Goal: Task Accomplishment & Management: Use online tool/utility

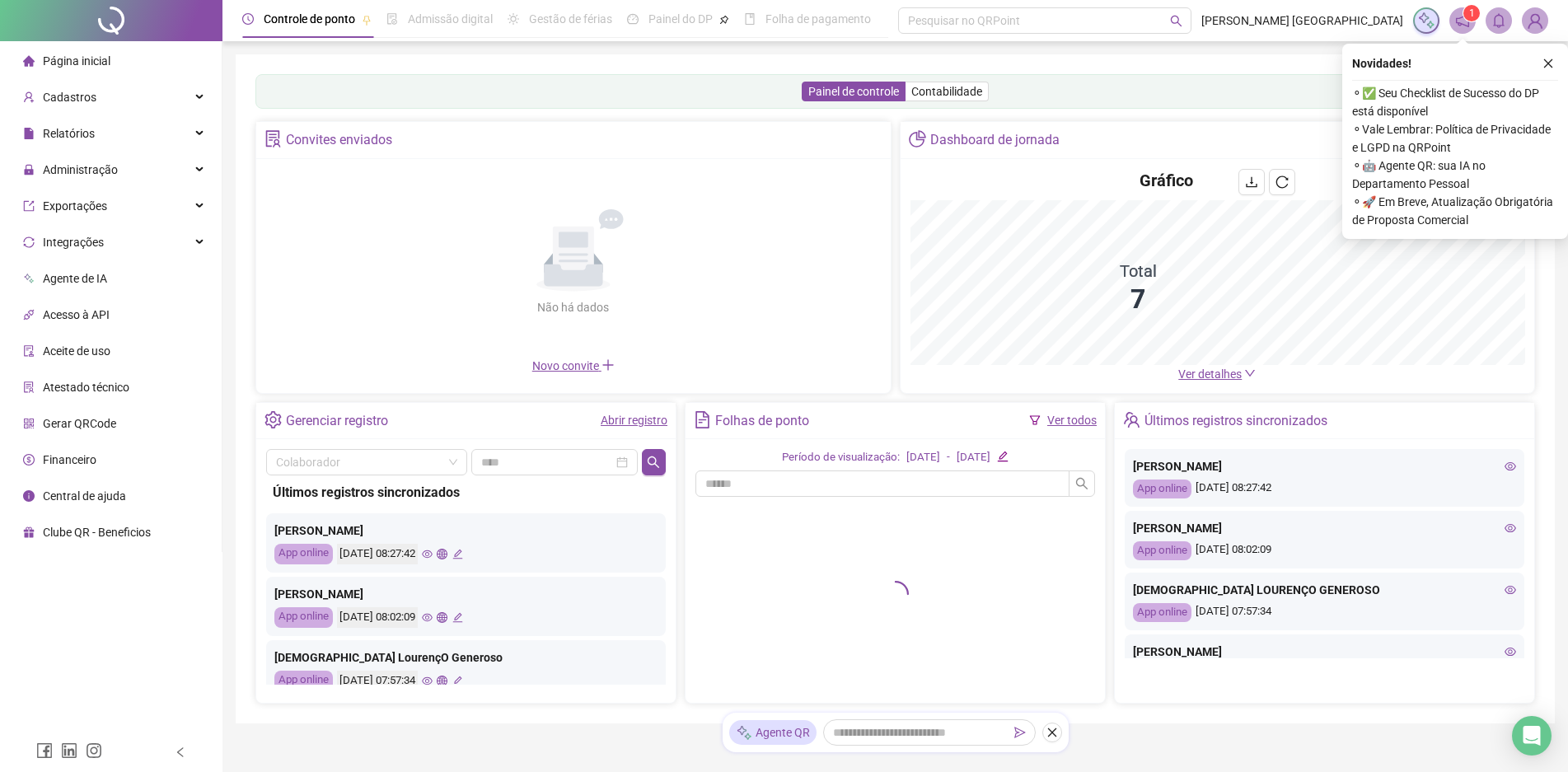
click at [1079, 426] on link "Ver todos" at bounding box center [1072, 420] width 49 height 13
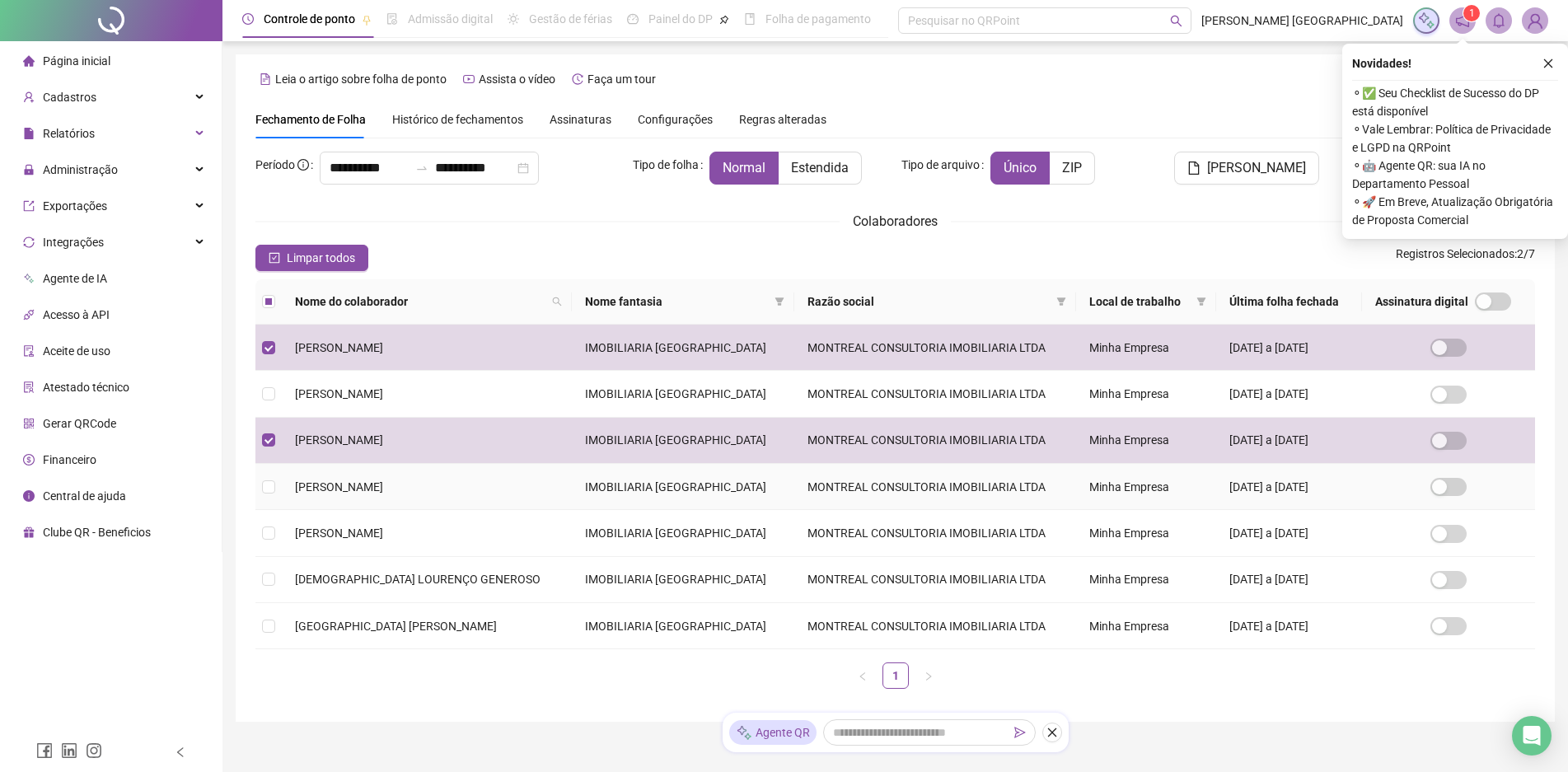
click at [270, 497] on td at bounding box center [269, 487] width 26 height 46
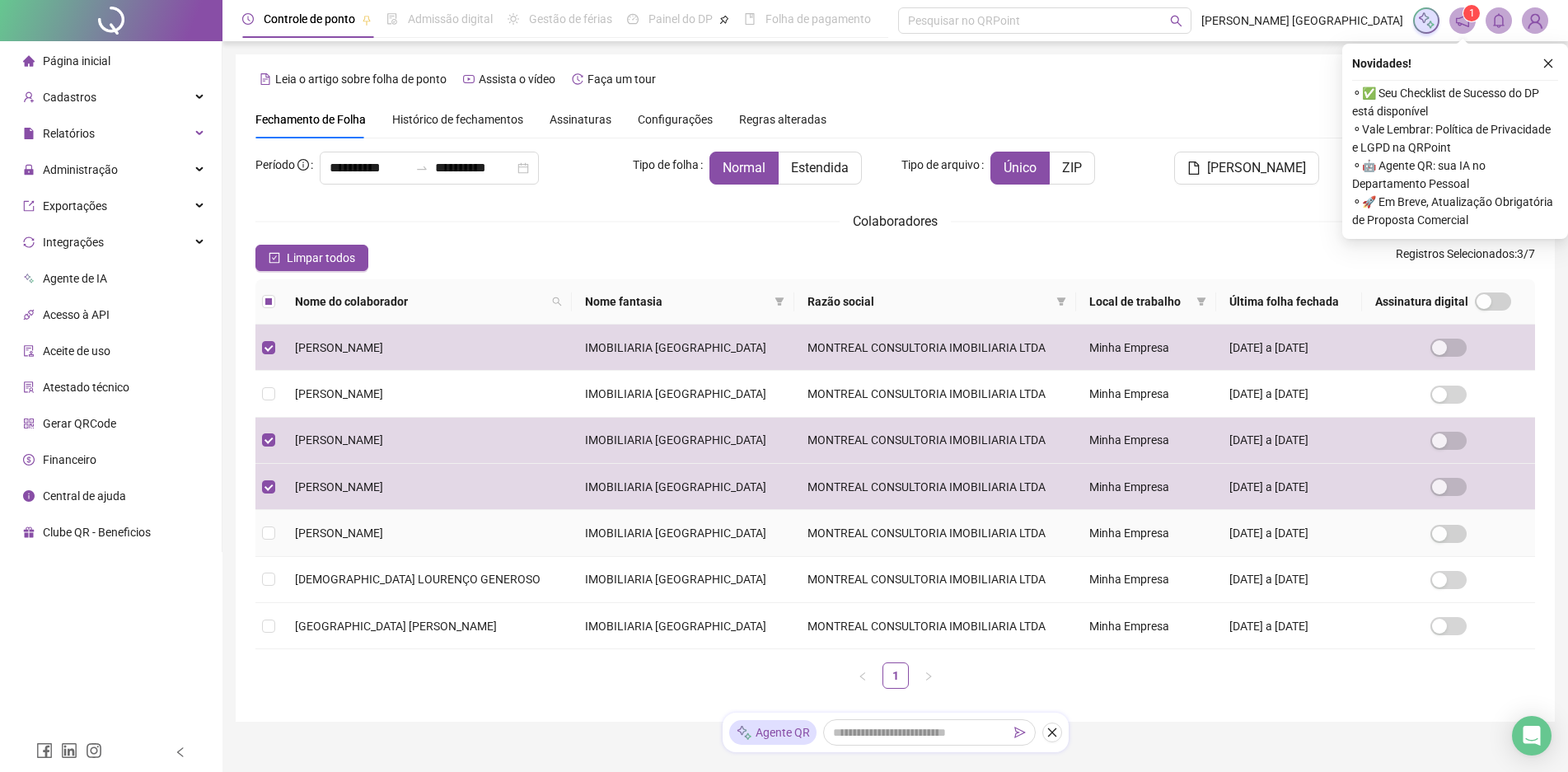
click at [270, 519] on td at bounding box center [269, 533] width 26 height 46
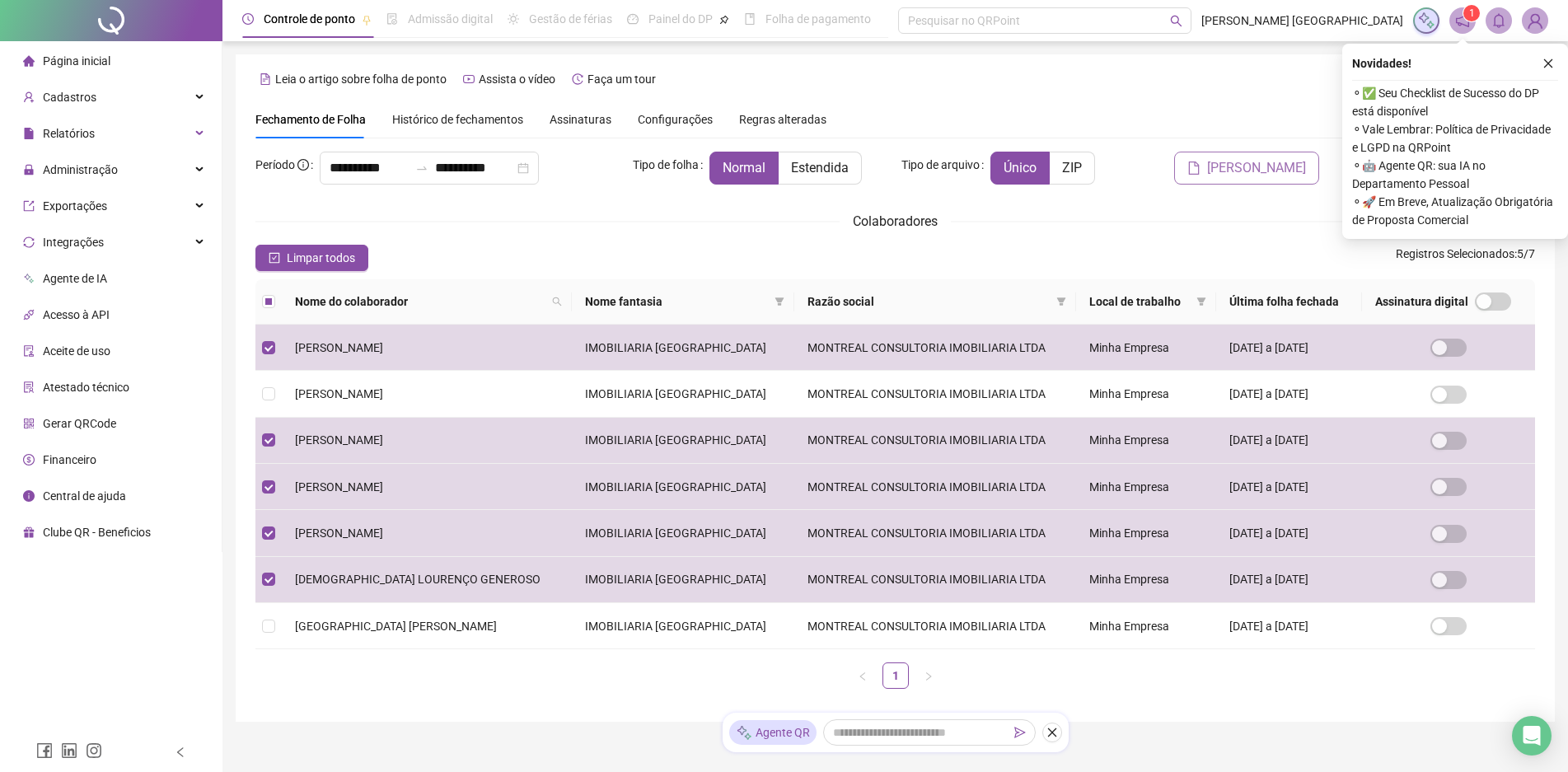
click at [1279, 169] on span "[PERSON_NAME]" at bounding box center [1256, 168] width 99 height 20
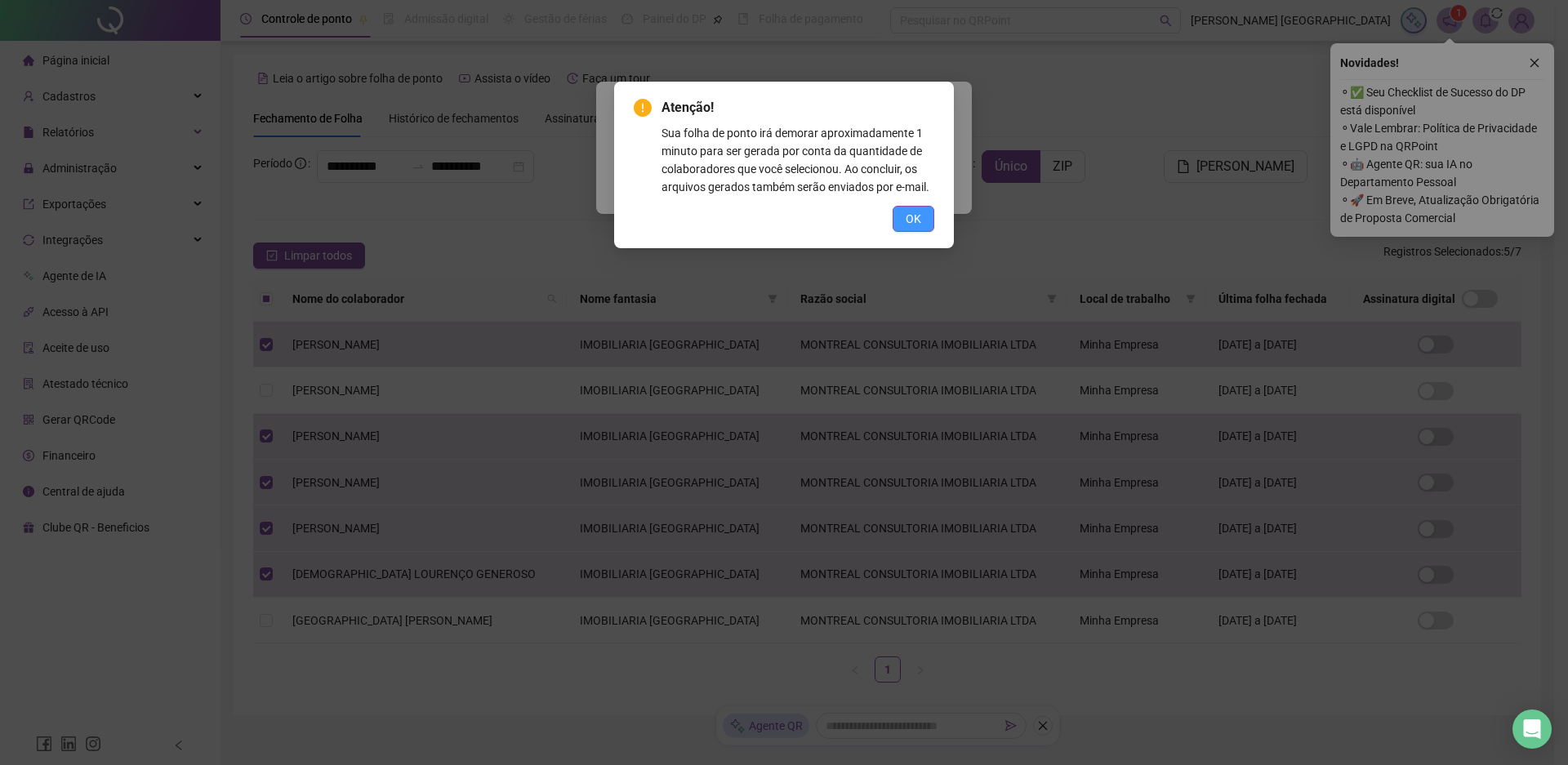
click at [915, 221] on span "OK" at bounding box center [913, 219] width 16 height 18
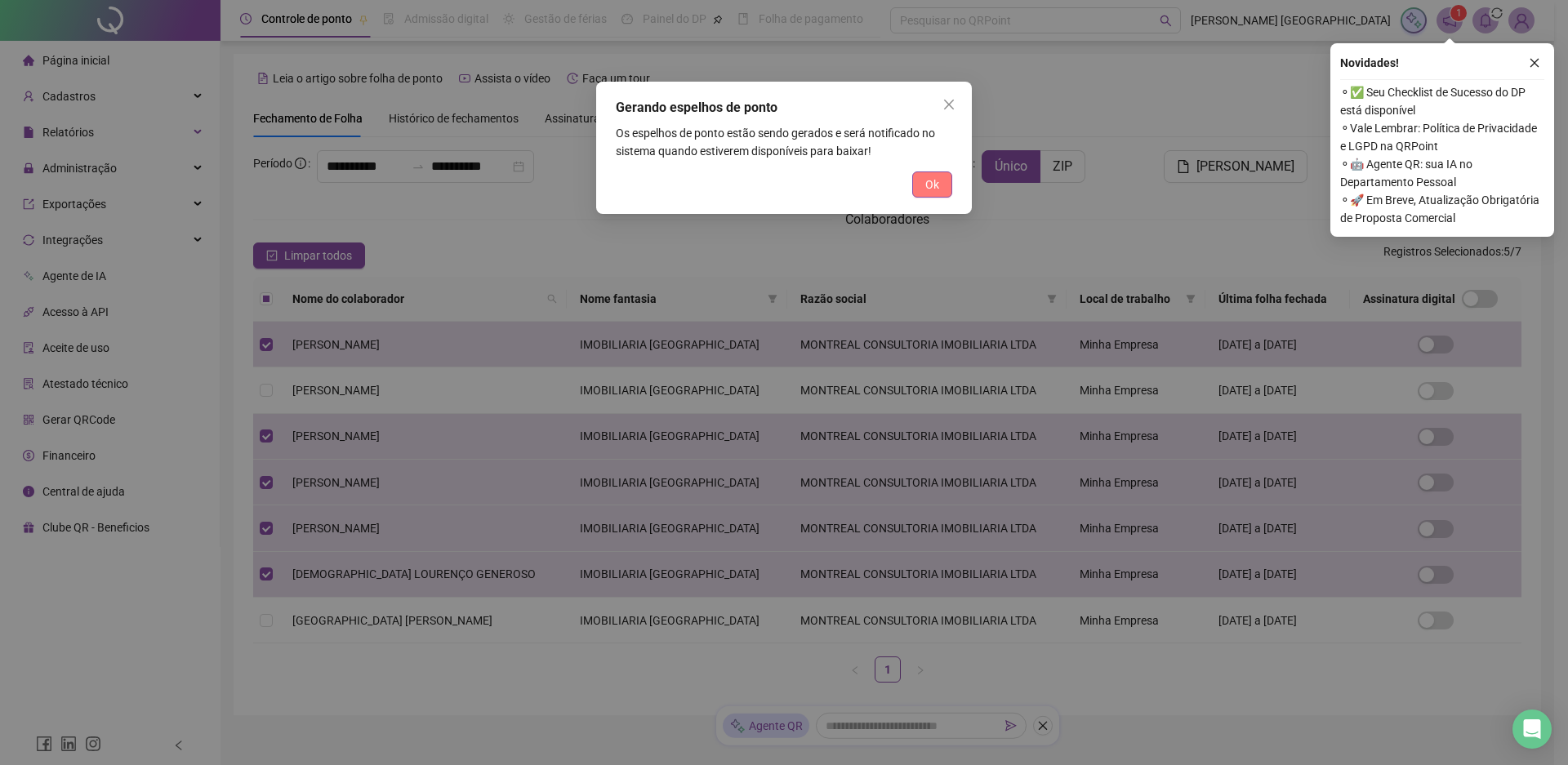
click at [929, 188] on span "Ok" at bounding box center [932, 184] width 14 height 18
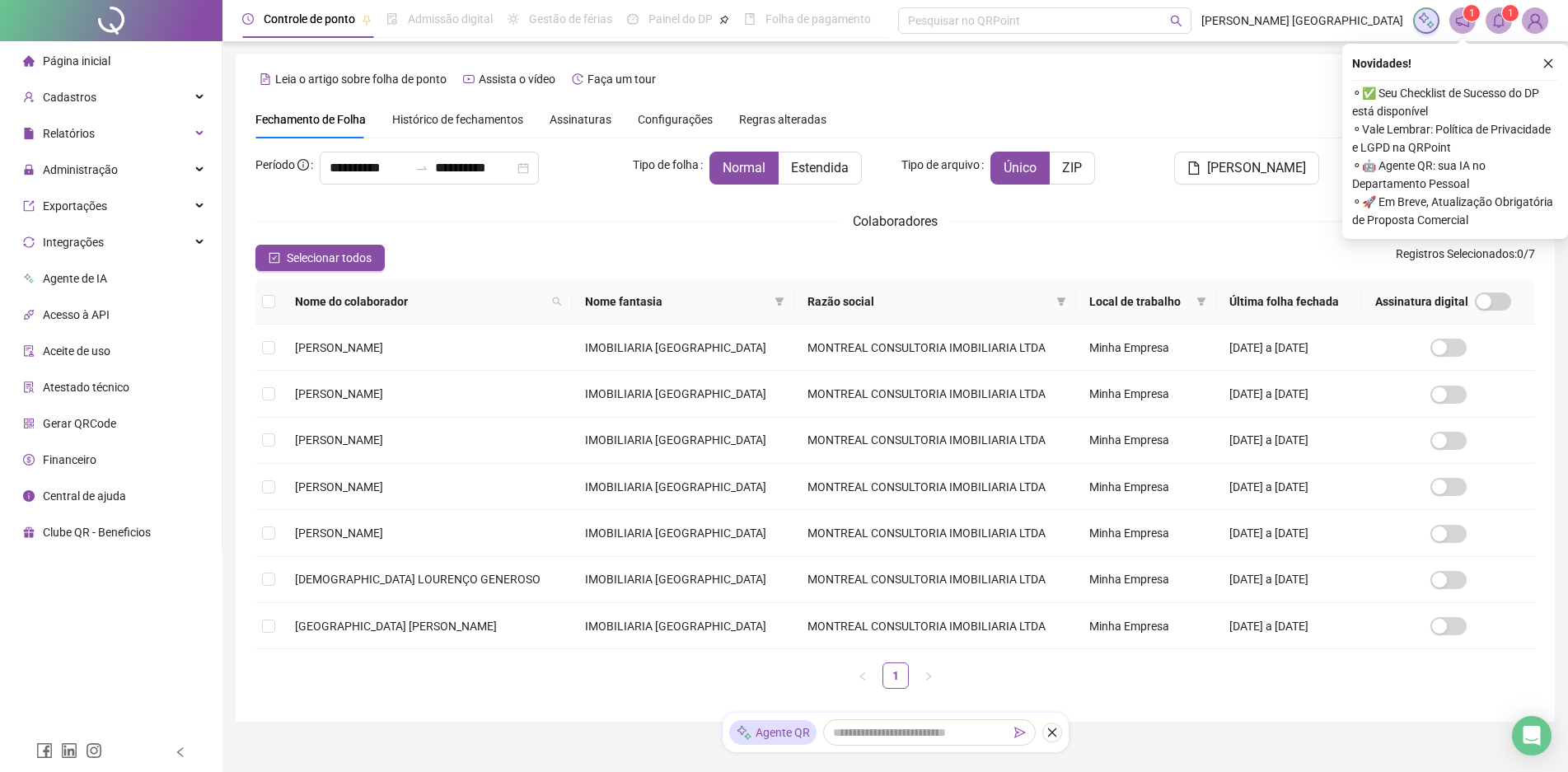
click at [1504, 22] on icon "bell" at bounding box center [1498, 20] width 15 height 15
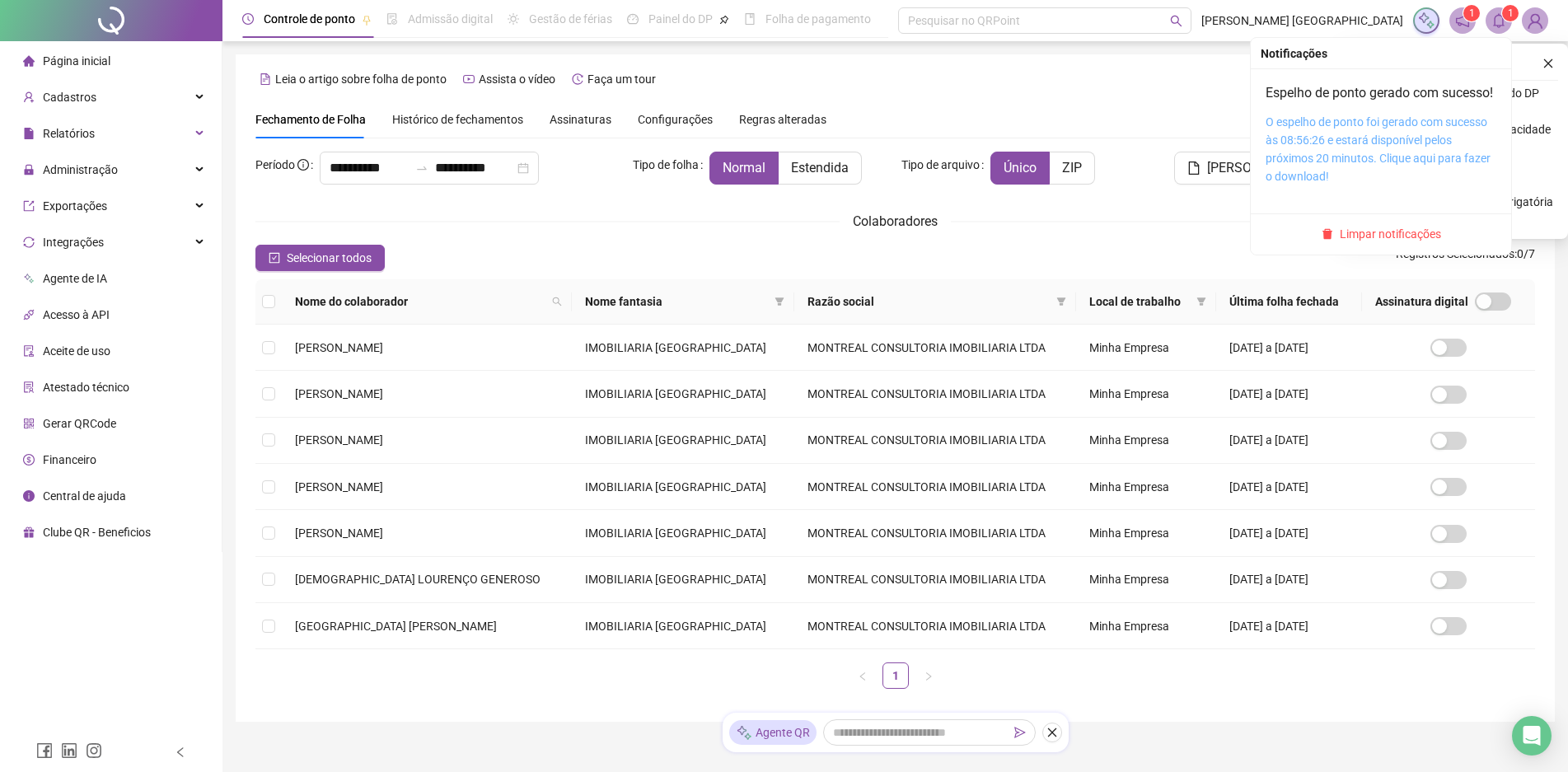
click at [1408, 141] on link "O espelho de ponto foi gerado com sucesso às 08:56:26 e estará disponível pelos…" at bounding box center [1377, 149] width 225 height 67
